Goal: Find specific page/section: Find specific page/section

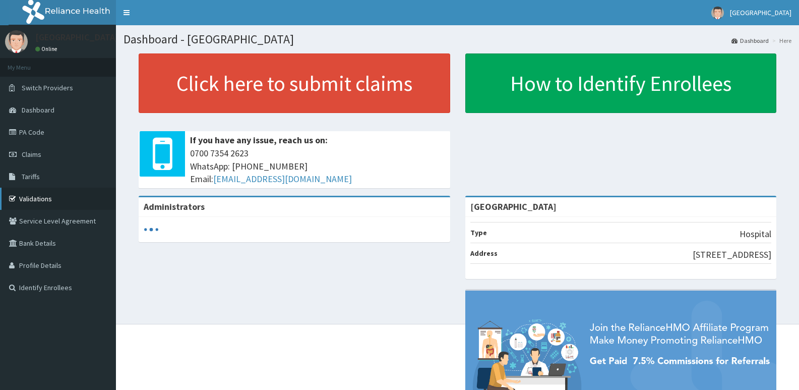
click at [28, 200] on link "Validations" at bounding box center [58, 198] width 116 height 22
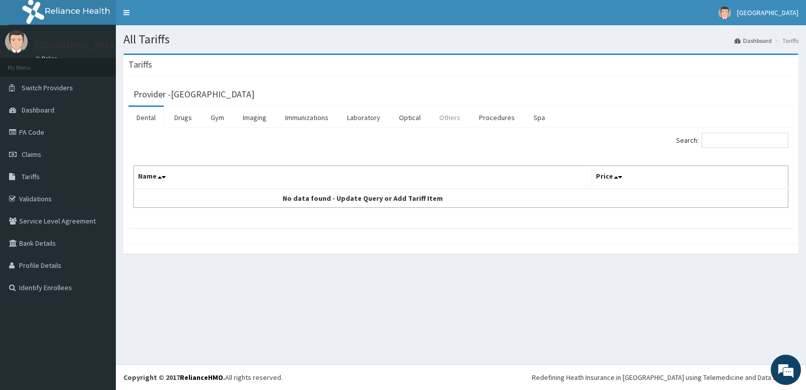
click at [454, 119] on link "Others" at bounding box center [449, 117] width 37 height 21
click at [498, 120] on link "Procedures" at bounding box center [497, 117] width 52 height 21
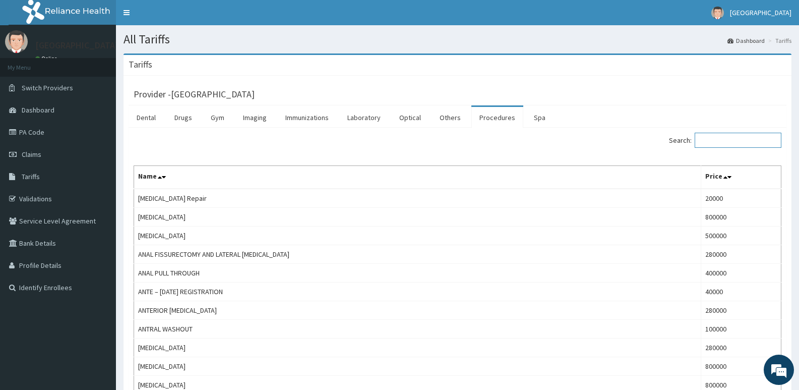
click at [720, 140] on input "Search:" at bounding box center [737, 140] width 87 height 15
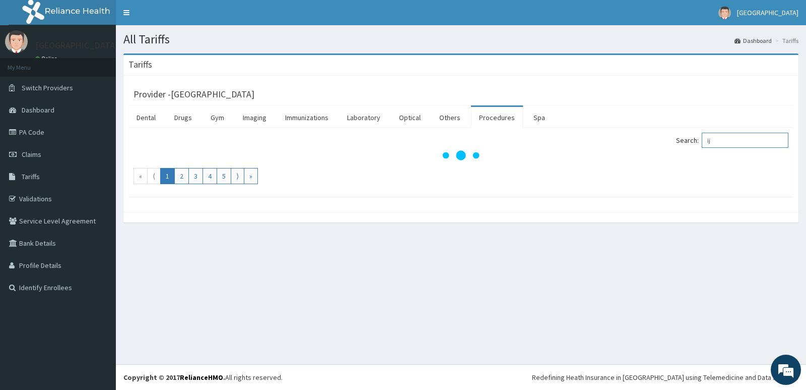
type input "i"
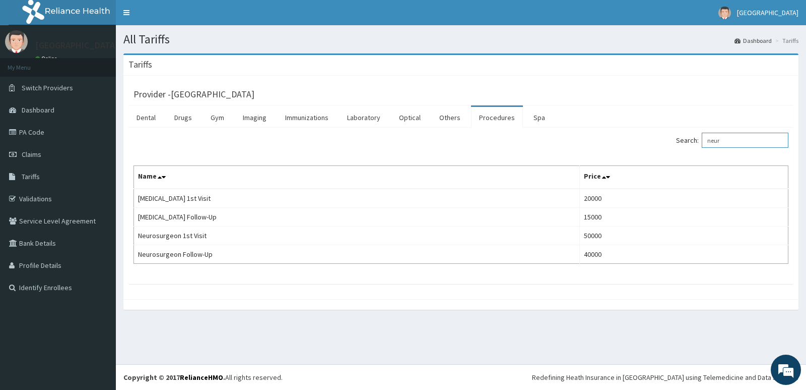
type input "neur"
